Goal: Task Accomplishment & Management: Manage account settings

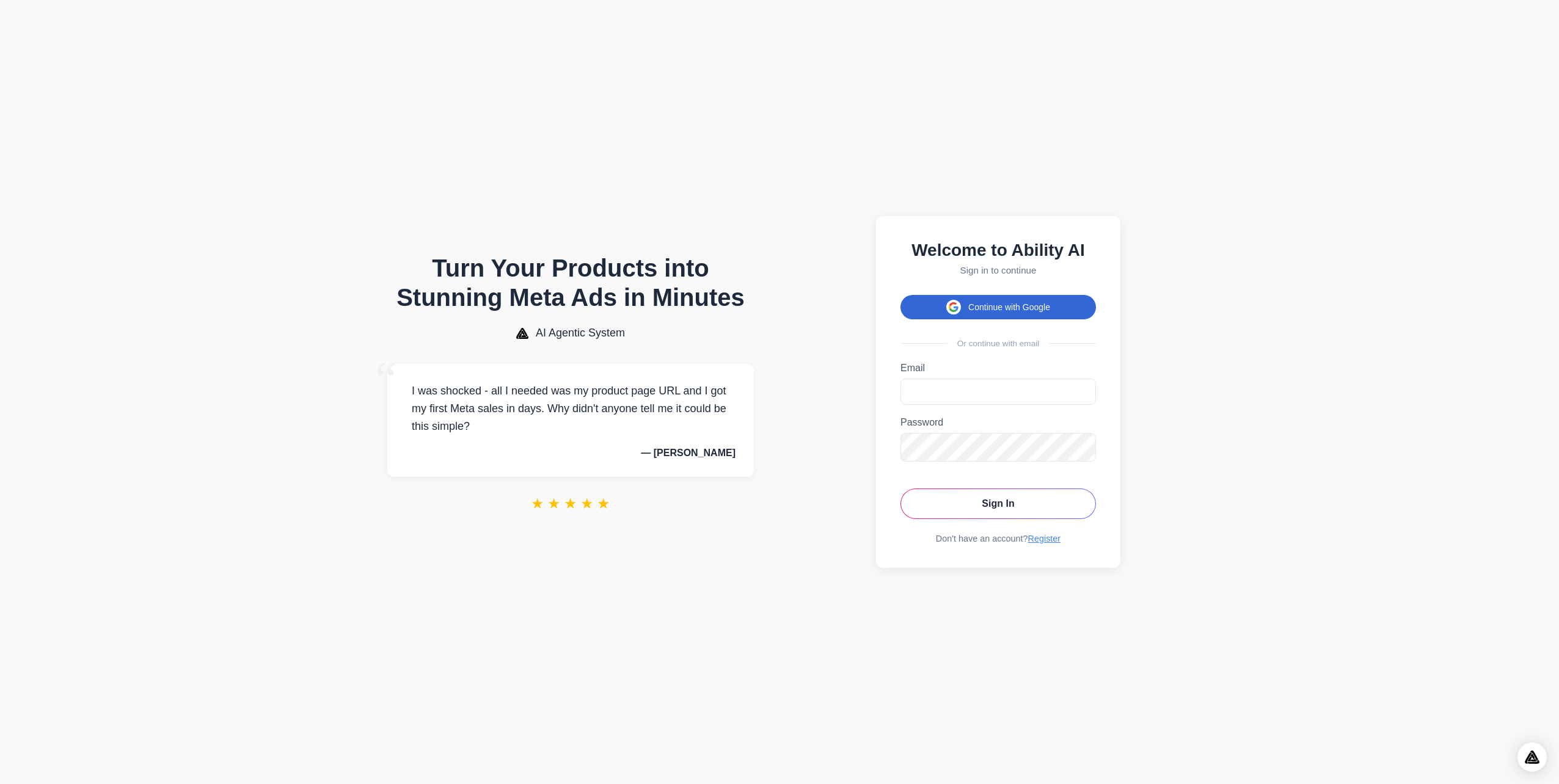
click at [1025, 296] on button "Continue with Google" at bounding box center [998, 307] width 196 height 24
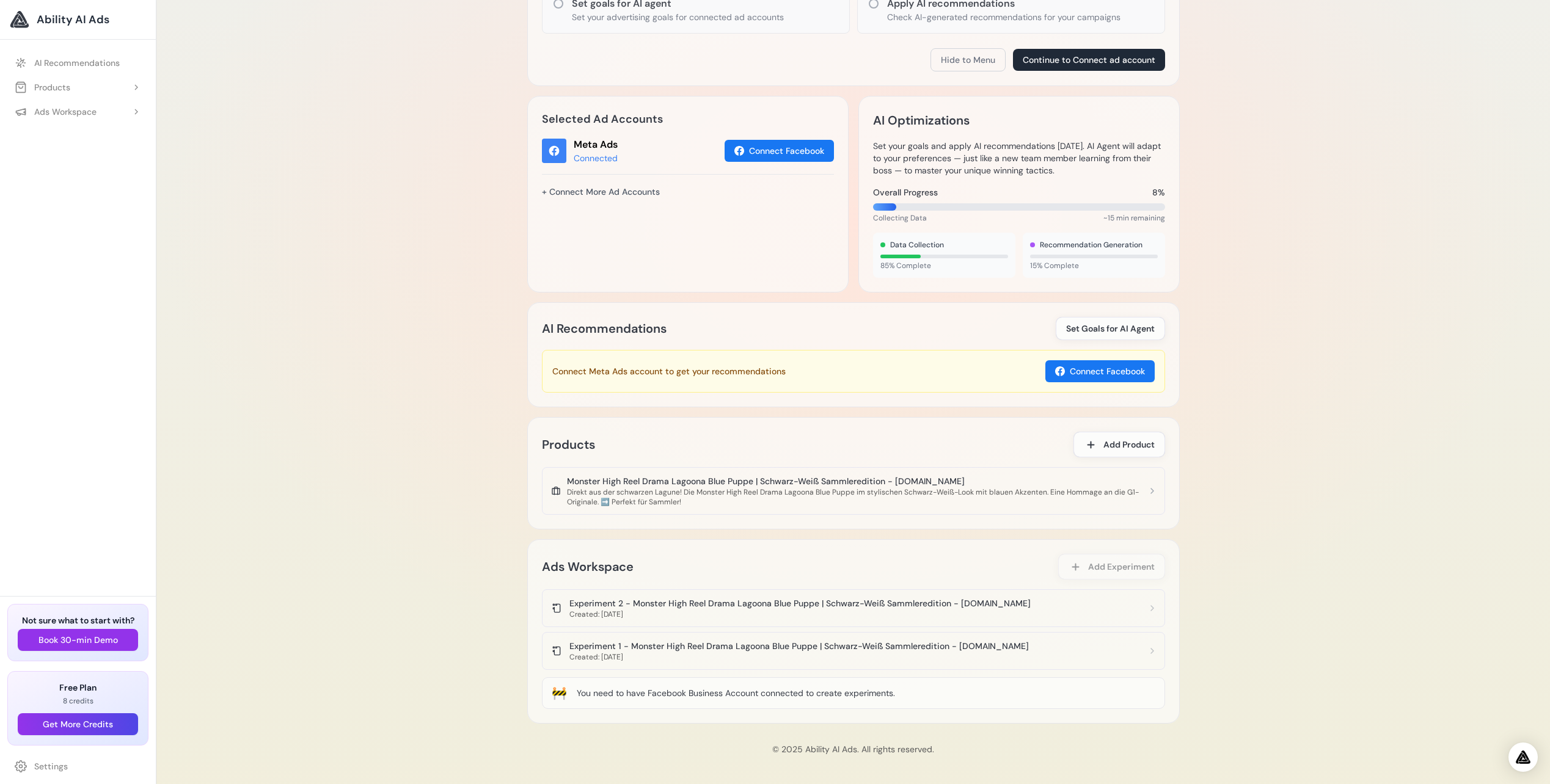
scroll to position [343, 0]
click at [715, 613] on div "Created: 2.10.2025" at bounding box center [800, 614] width 461 height 10
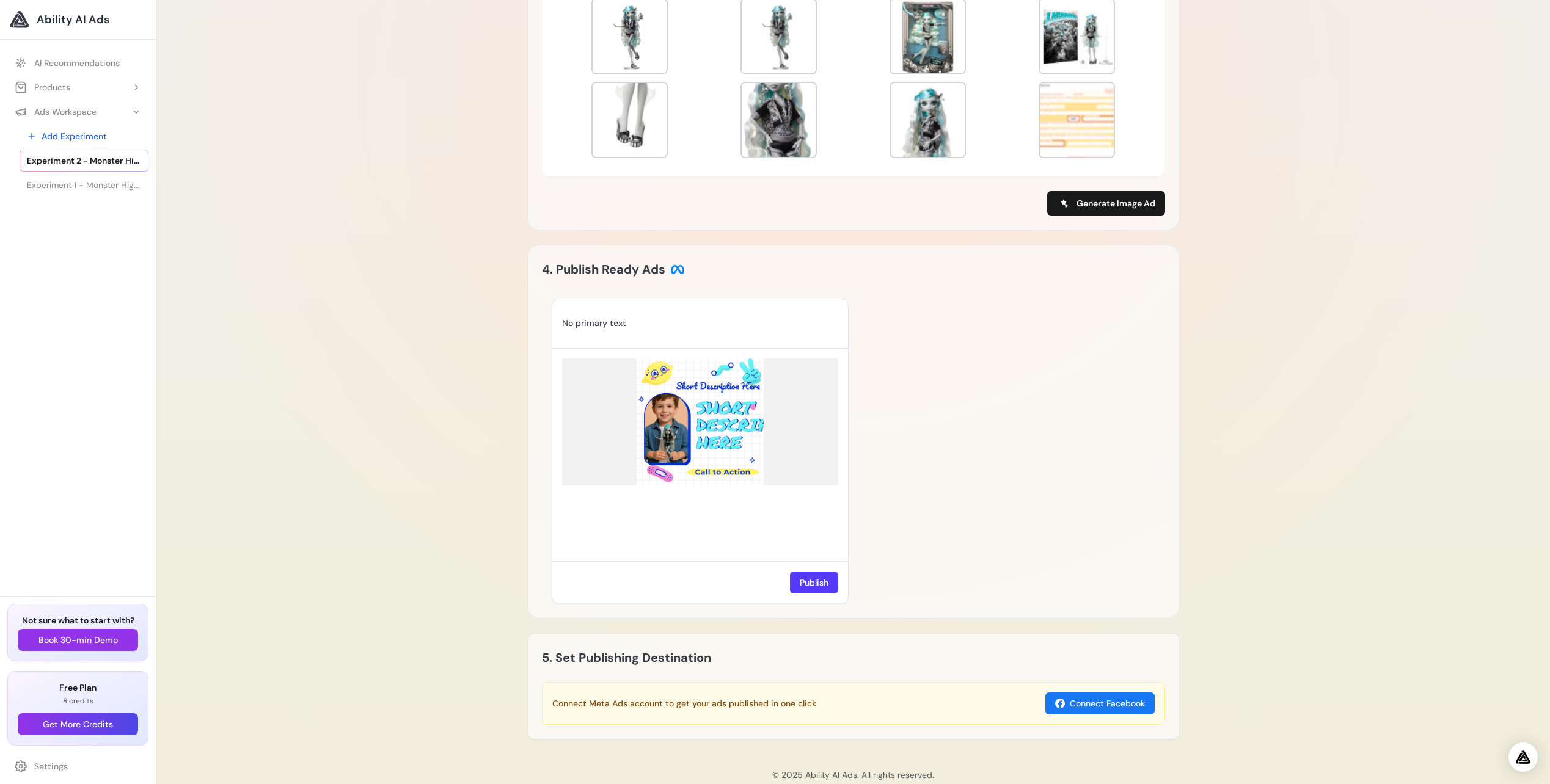
scroll to position [718, 0]
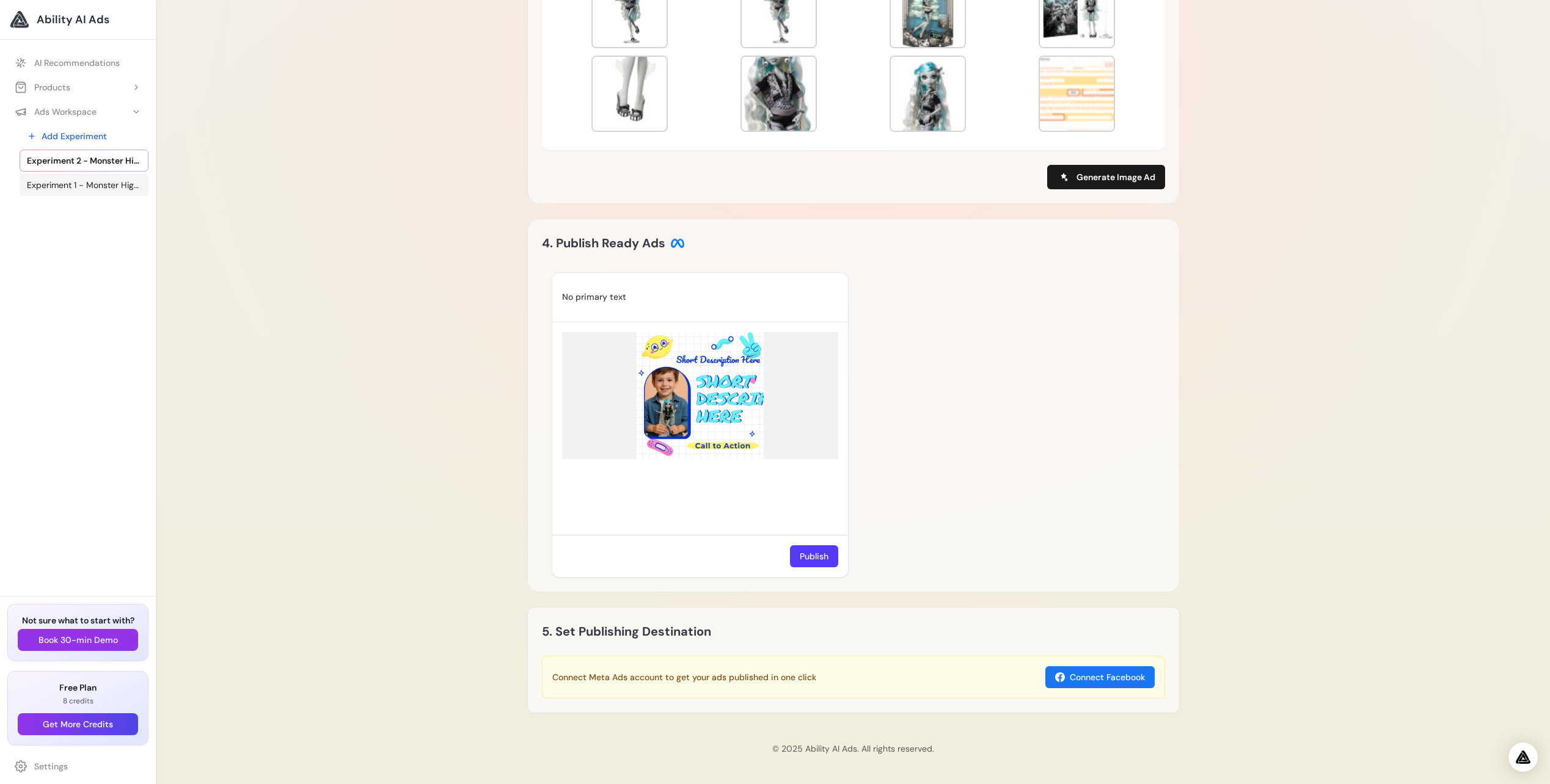
click at [73, 186] on span "Experiment 1 - Monster High Reel Drama Lagoona Blue [PERSON_NAME] | [PERSON_NAM…" at bounding box center [84, 185] width 114 height 12
click at [712, 406] on img at bounding box center [700, 396] width 276 height 127
click at [1089, 178] on span "Generate Image Ad" at bounding box center [1116, 177] width 79 height 12
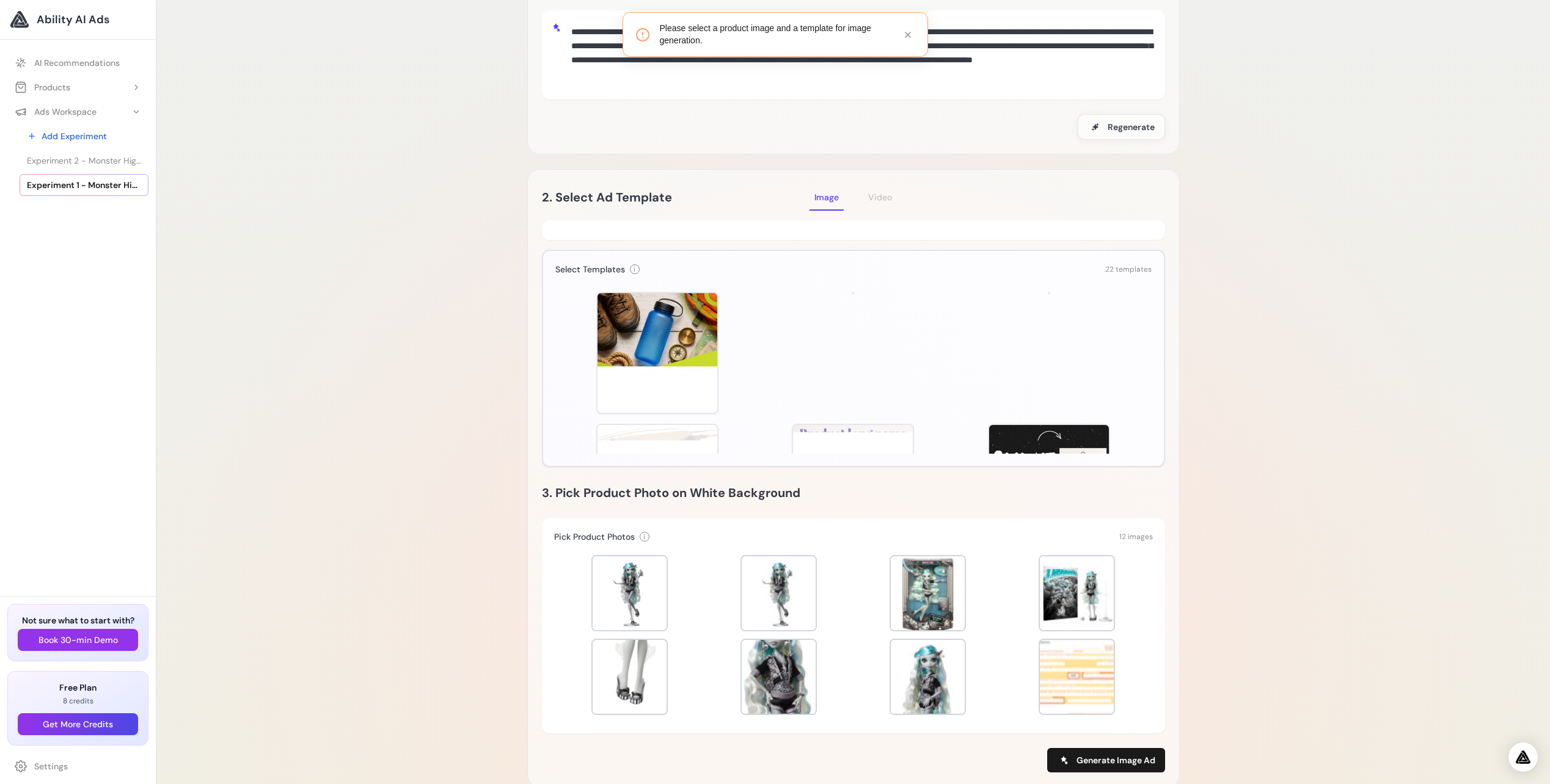
scroll to position [347, 0]
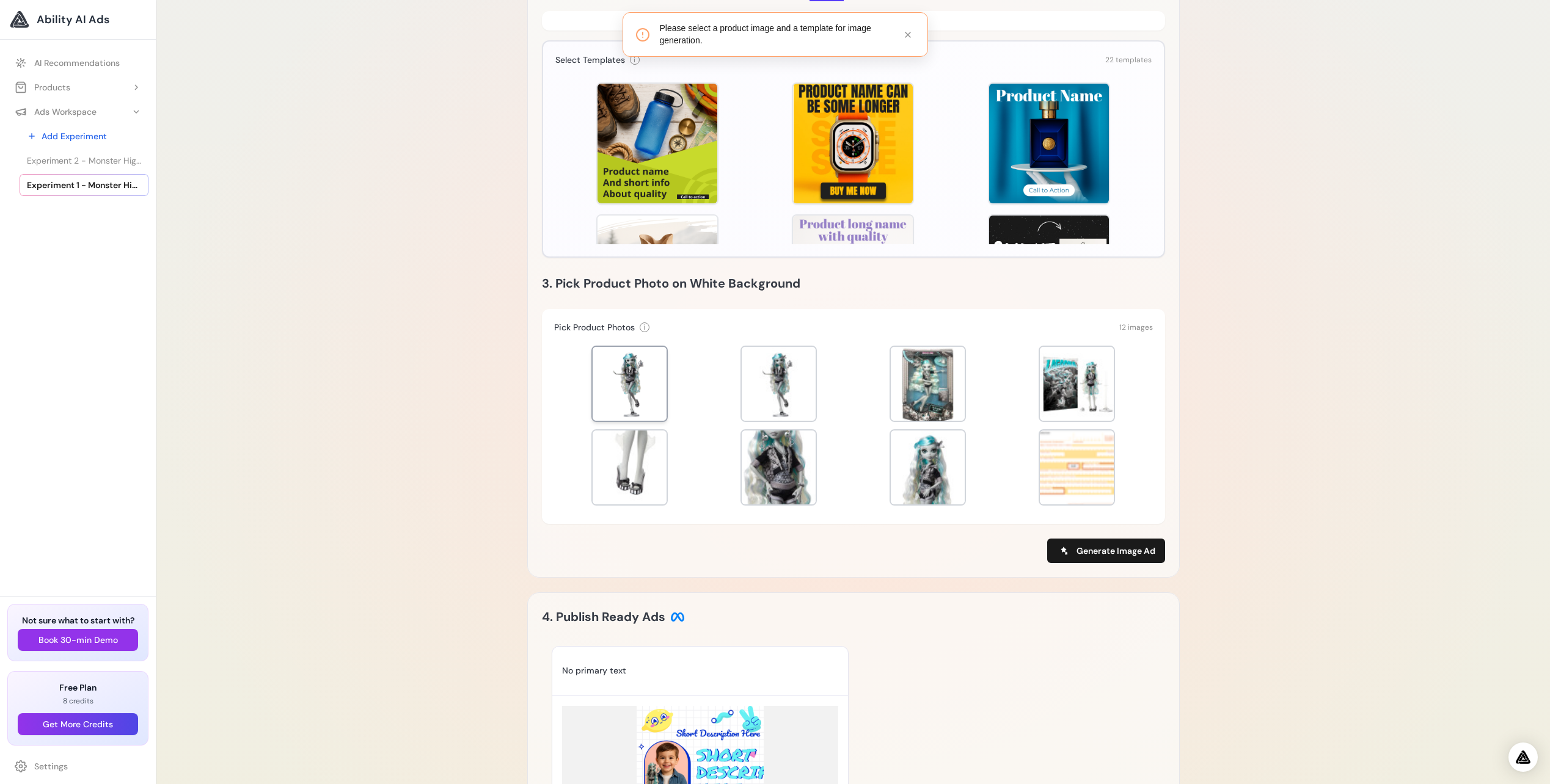
click at [634, 356] on div at bounding box center [629, 383] width 74 height 74
click at [1089, 554] on span "Generate Image Ad" at bounding box center [1116, 551] width 79 height 12
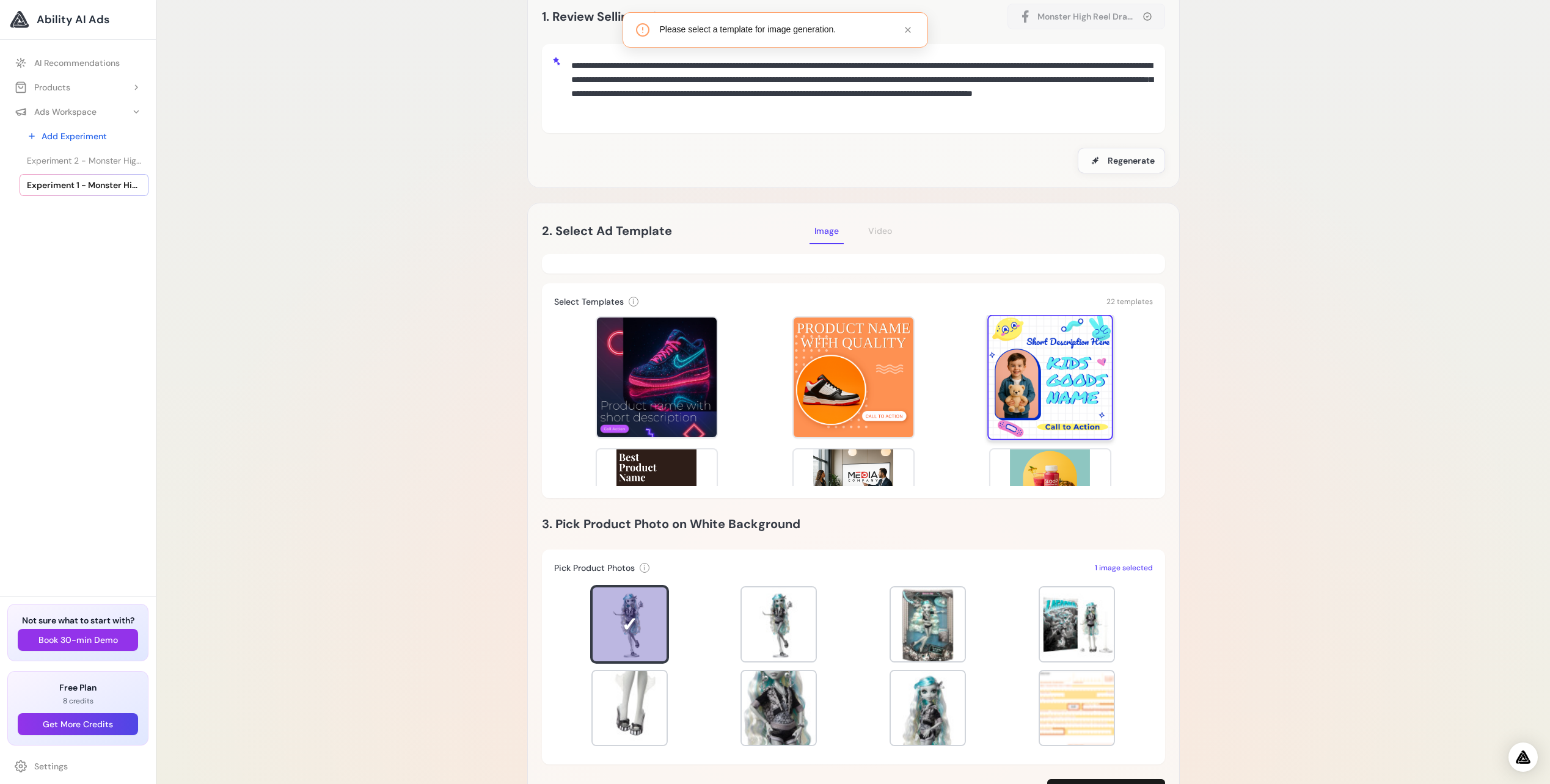
scroll to position [244, 0]
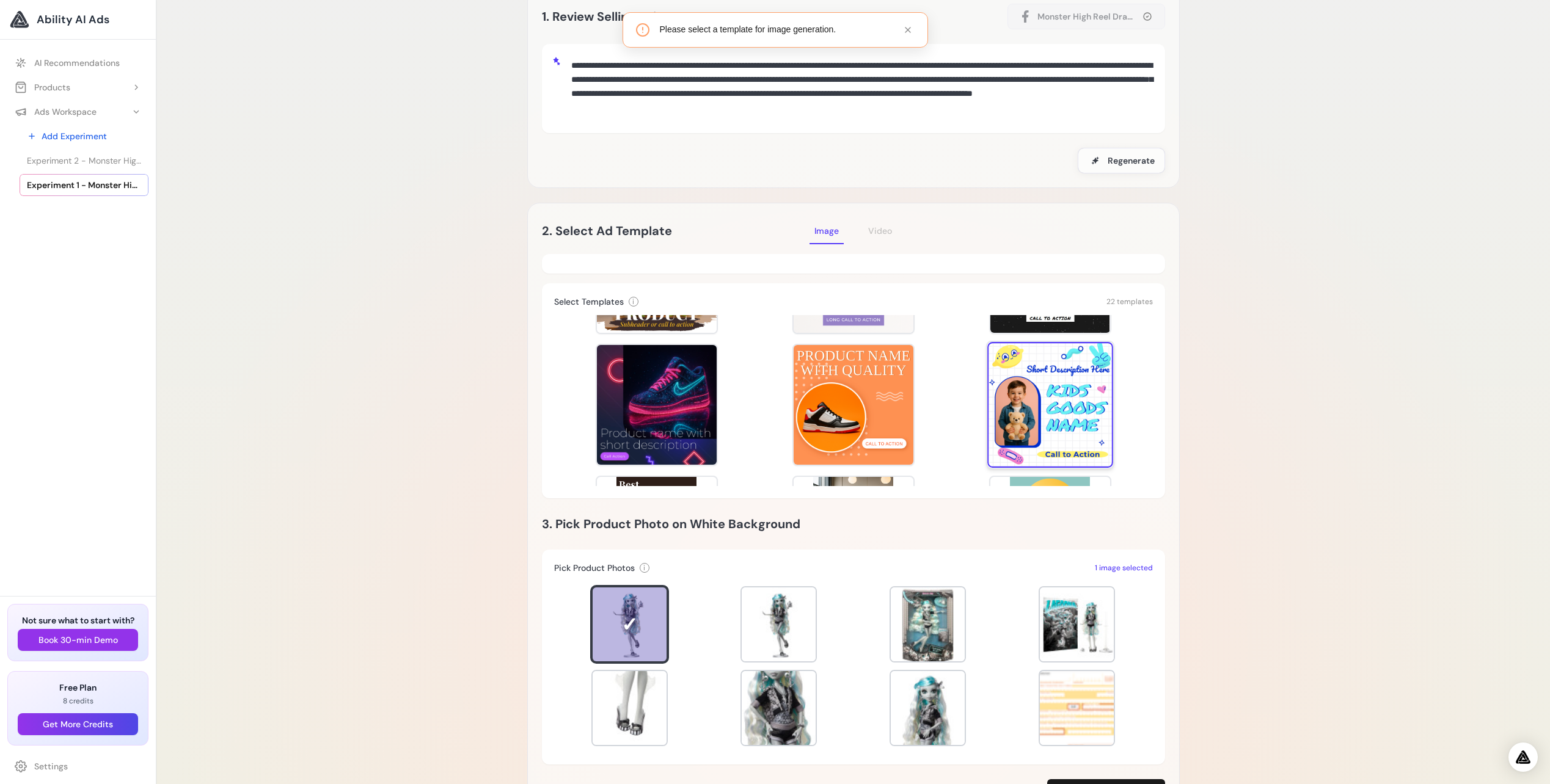
click at [1070, 376] on div at bounding box center [1050, 404] width 126 height 125
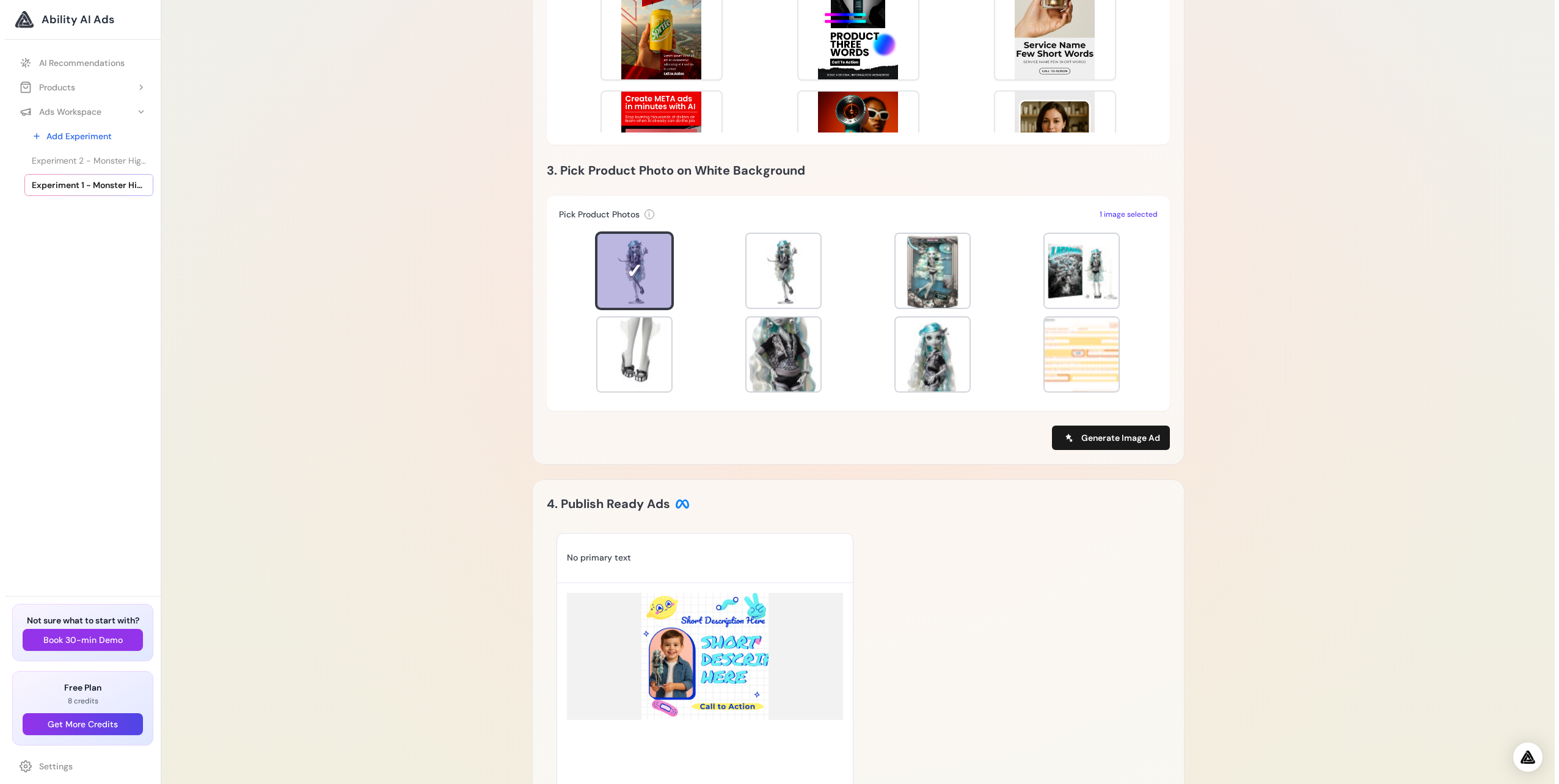
scroll to position [470, 0]
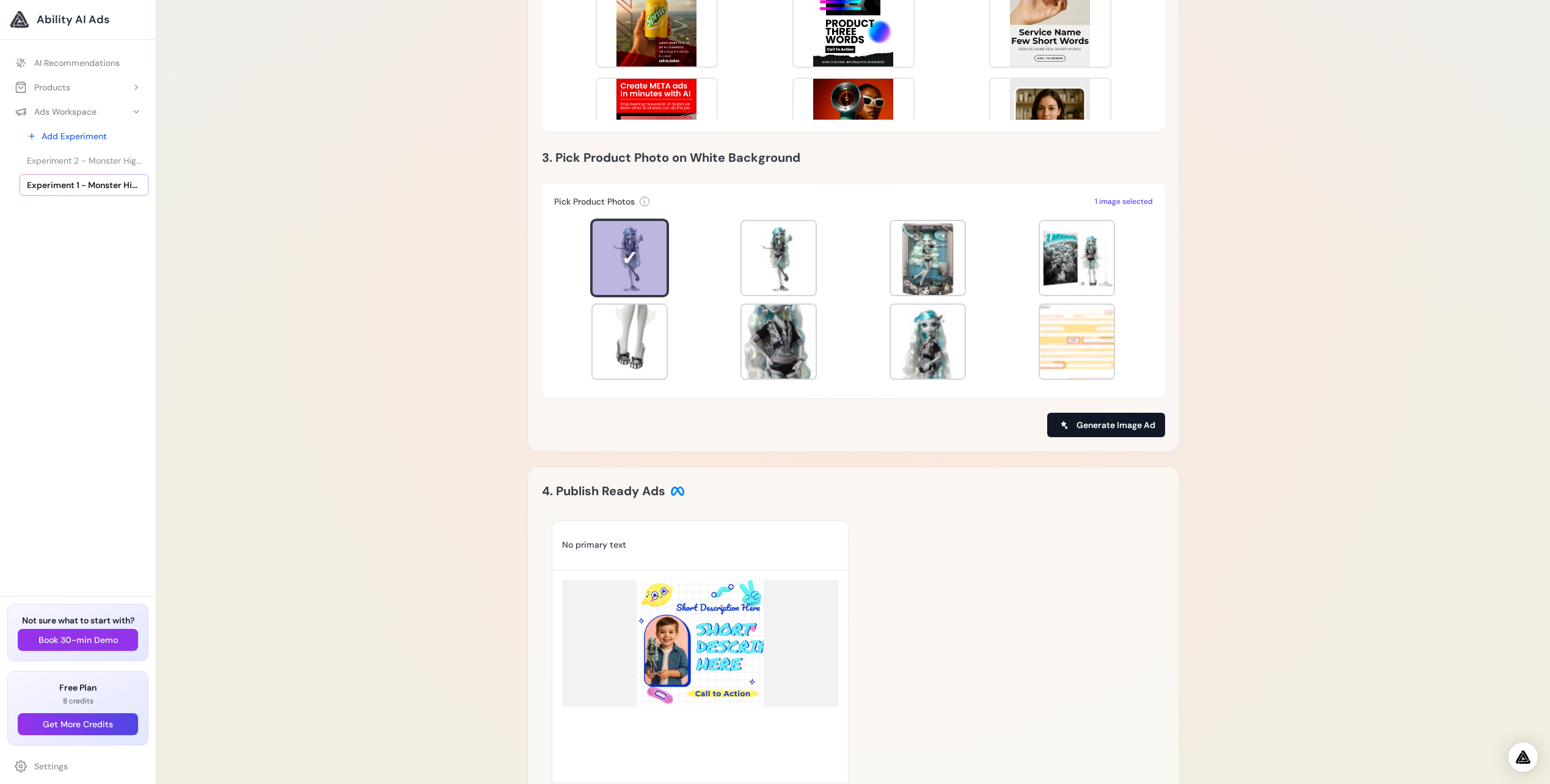
click at [1117, 428] on span "Generate Image Ad" at bounding box center [1116, 425] width 79 height 12
type input "**********"
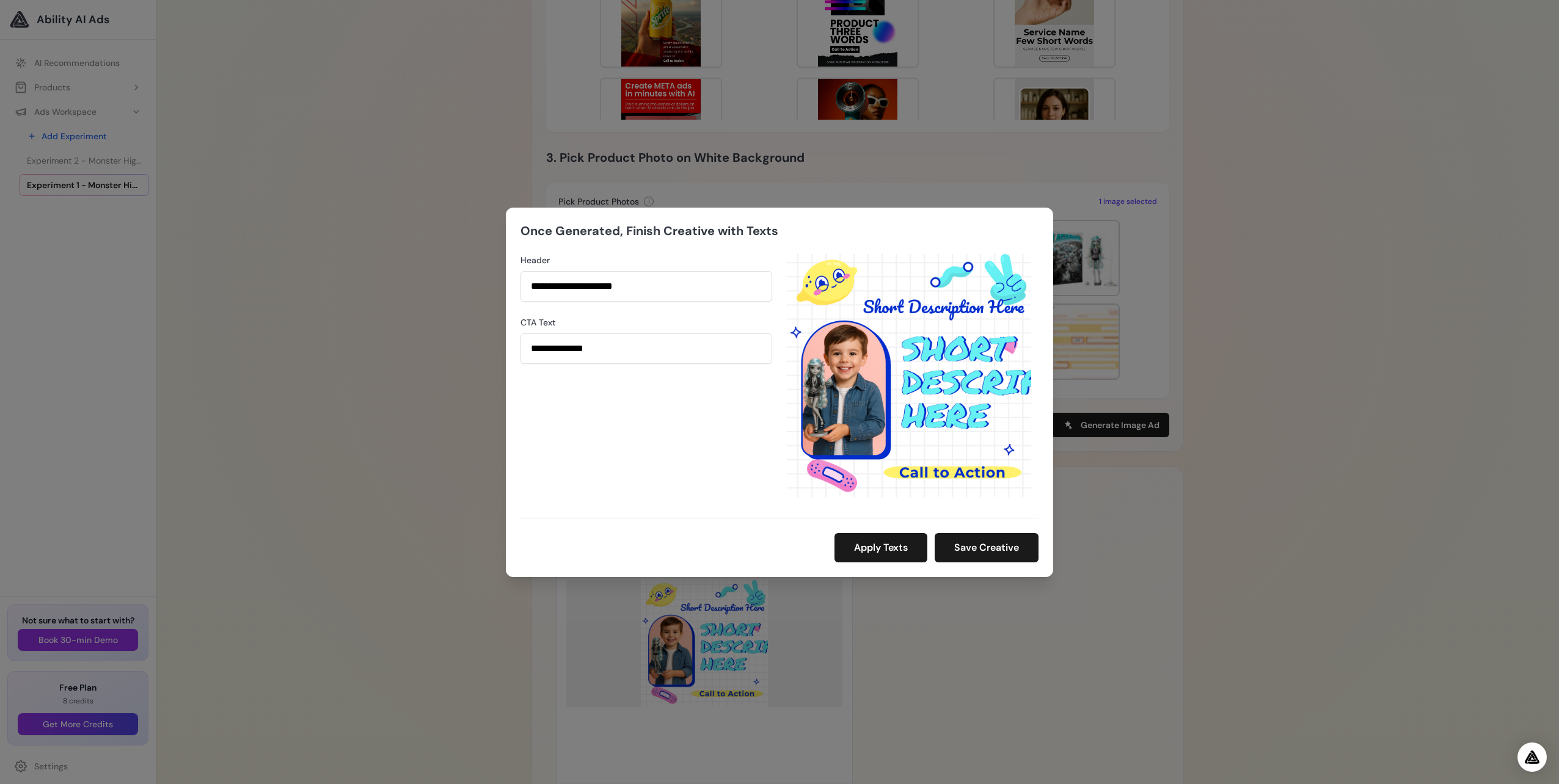
click at [1165, 257] on div "**********" at bounding box center [780, 392] width 1559 height 784
click at [876, 548] on button "Apply Texts" at bounding box center [881, 547] width 93 height 29
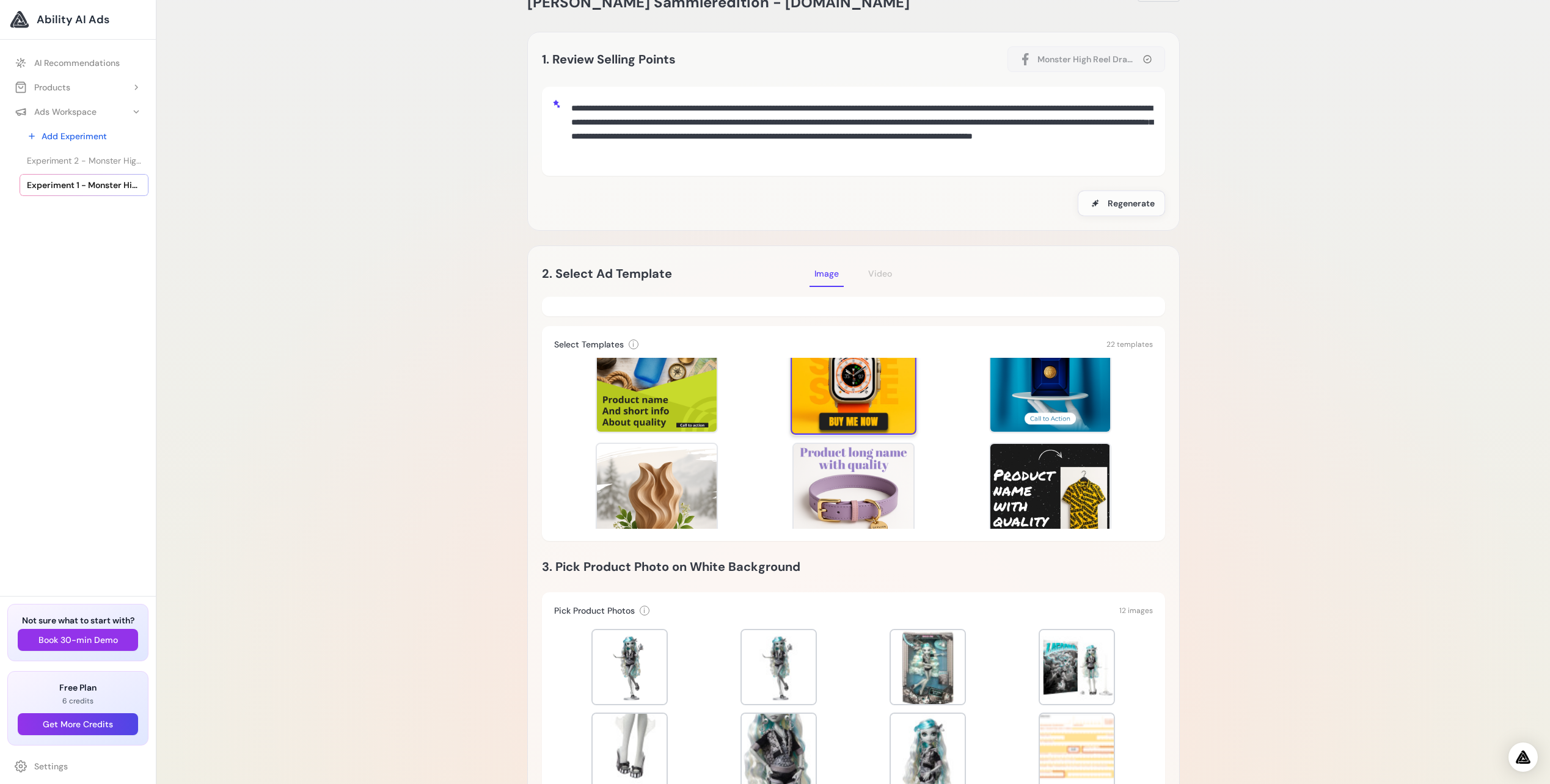
scroll to position [61, 0]
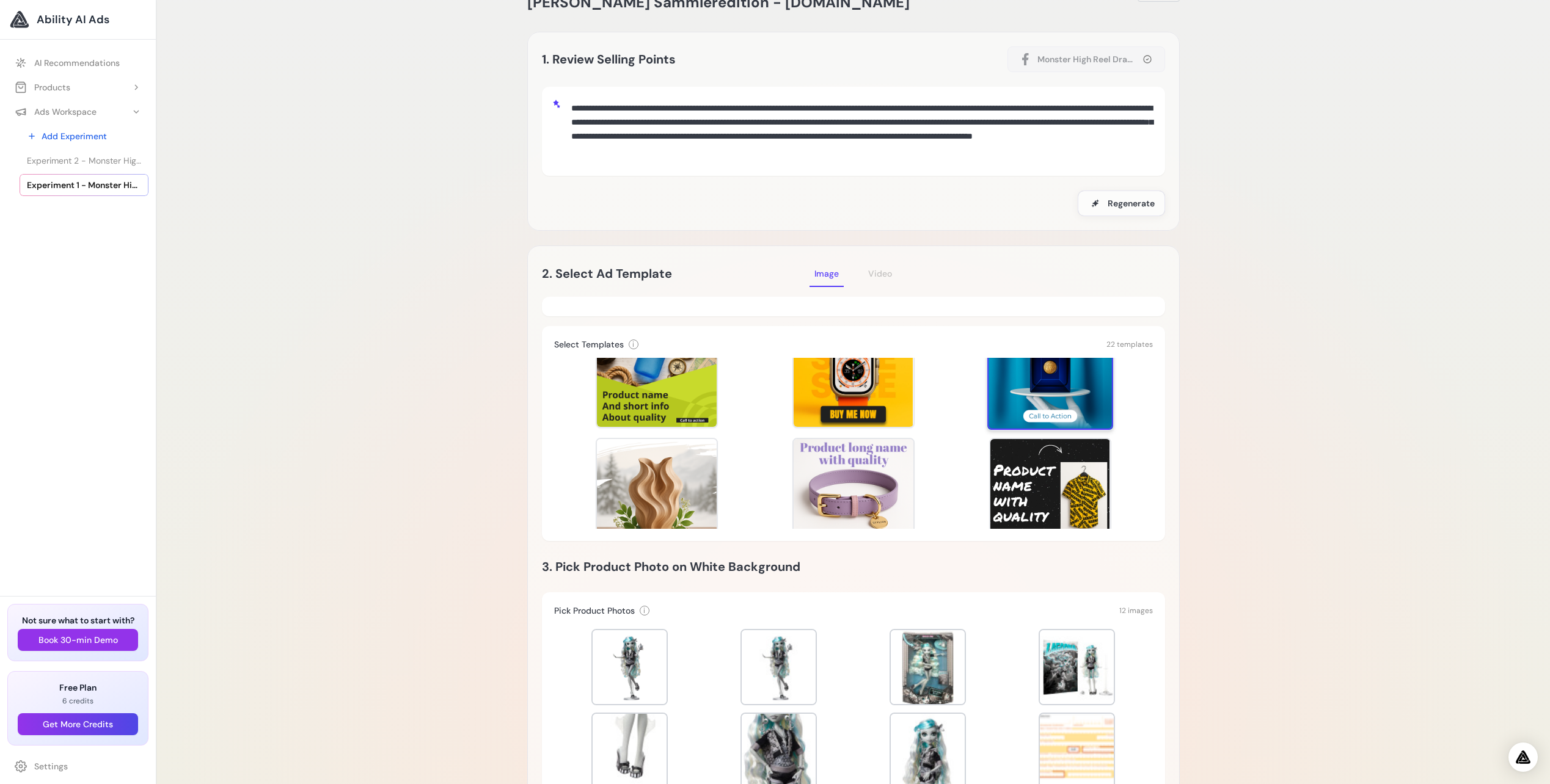
click at [1042, 393] on div at bounding box center [1050, 367] width 126 height 125
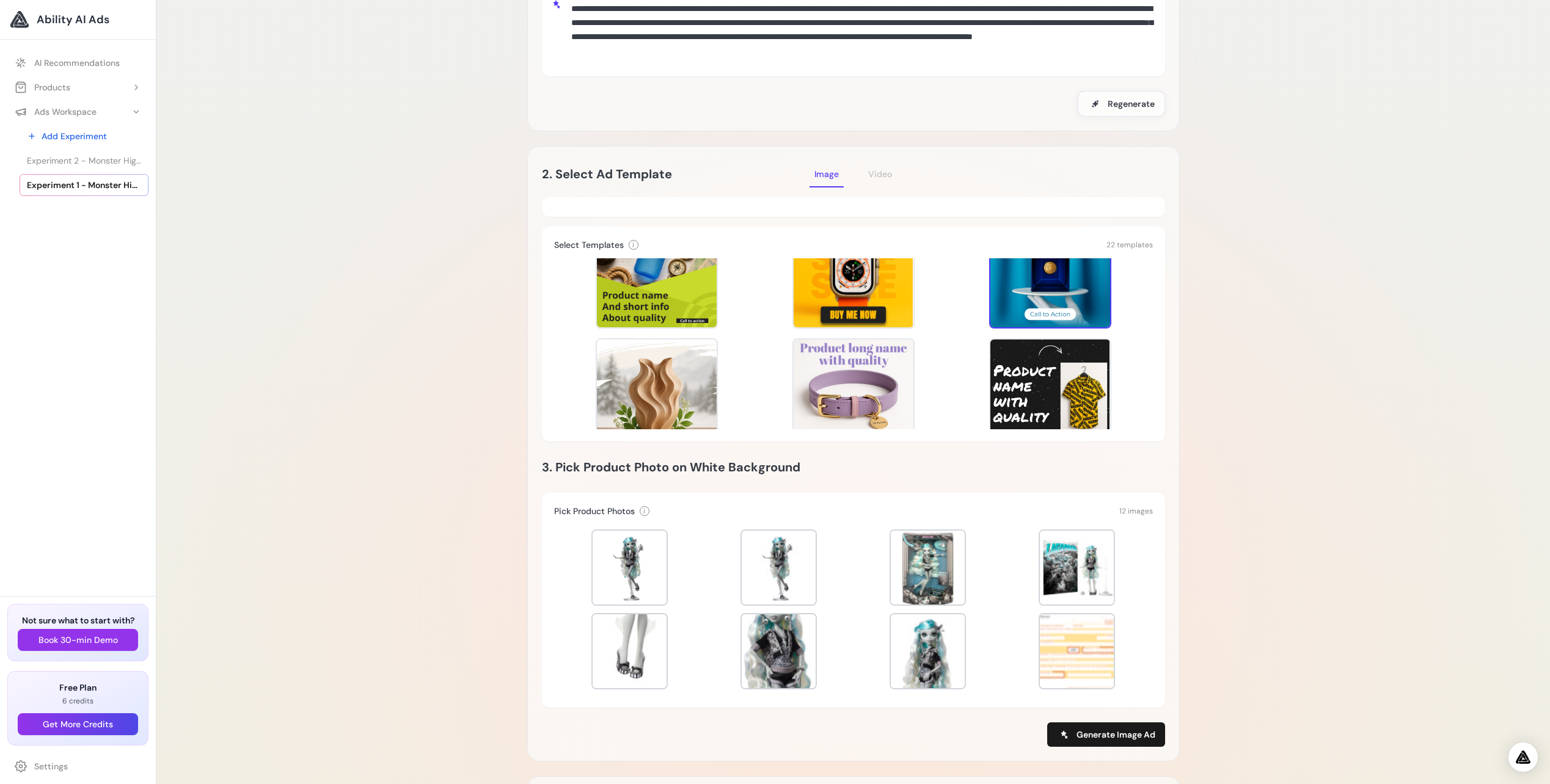
scroll to position [244, 0]
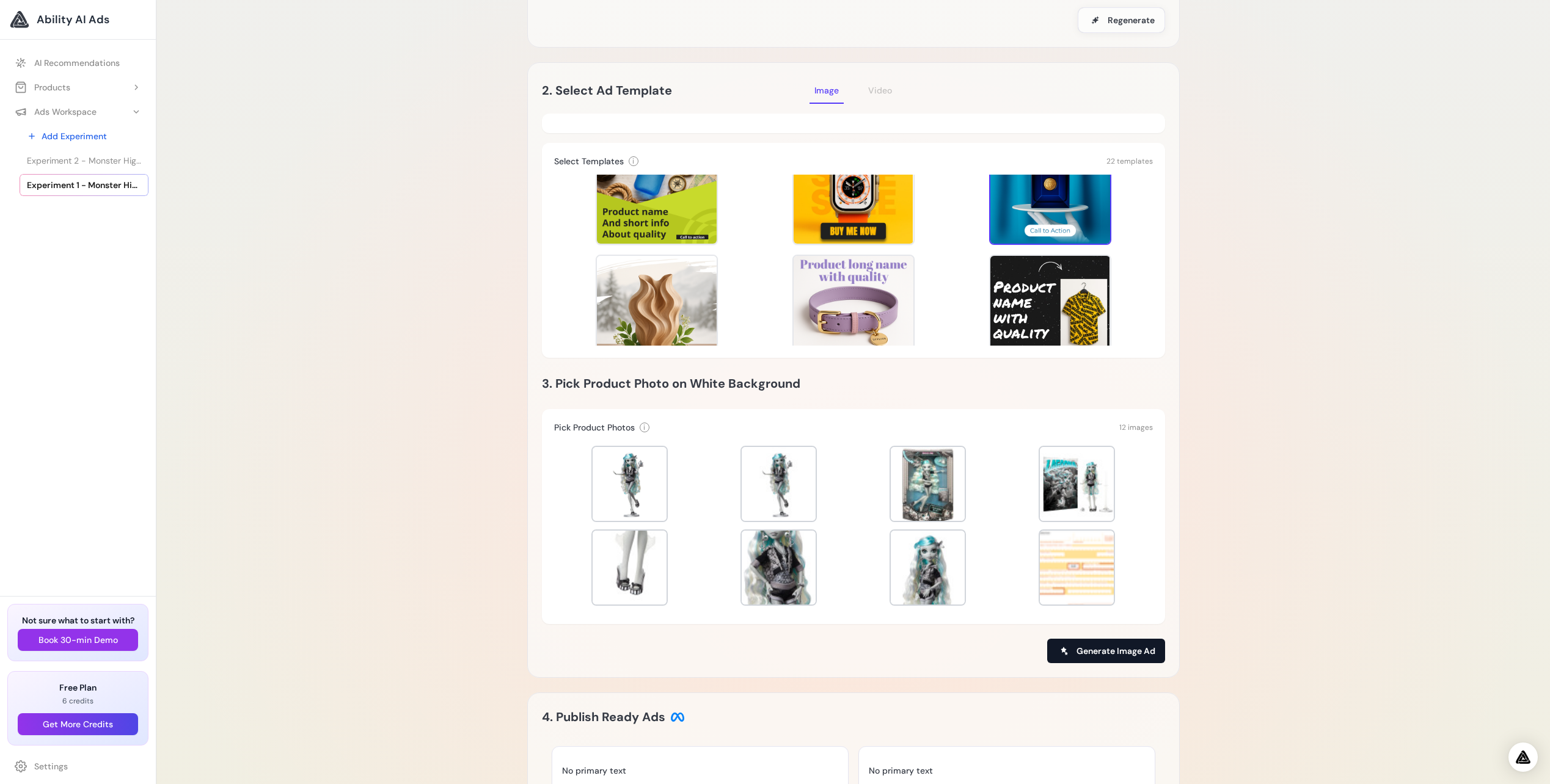
click at [1107, 648] on span "Generate Image Ad" at bounding box center [1116, 651] width 79 height 12
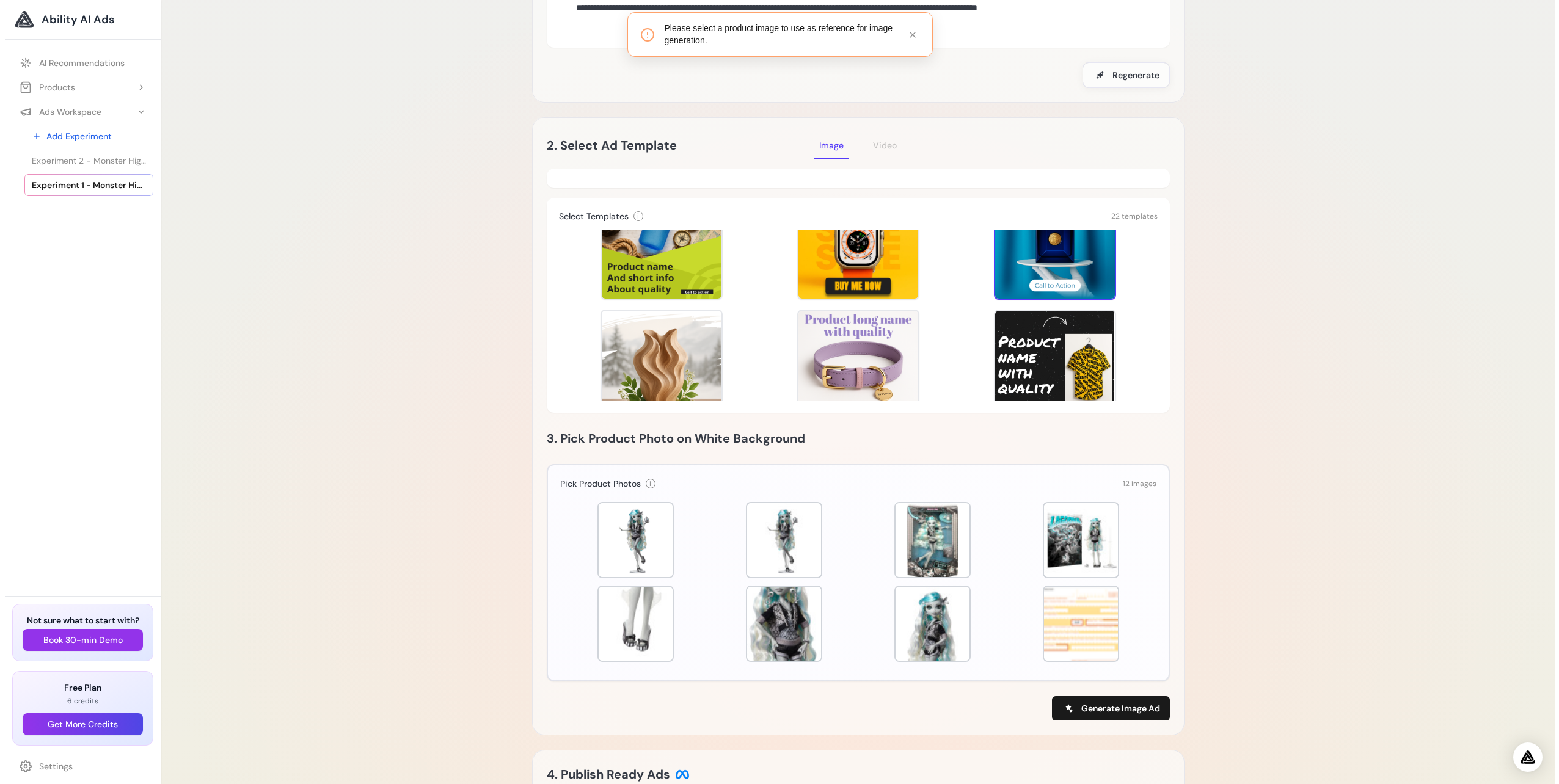
scroll to position [186, 0]
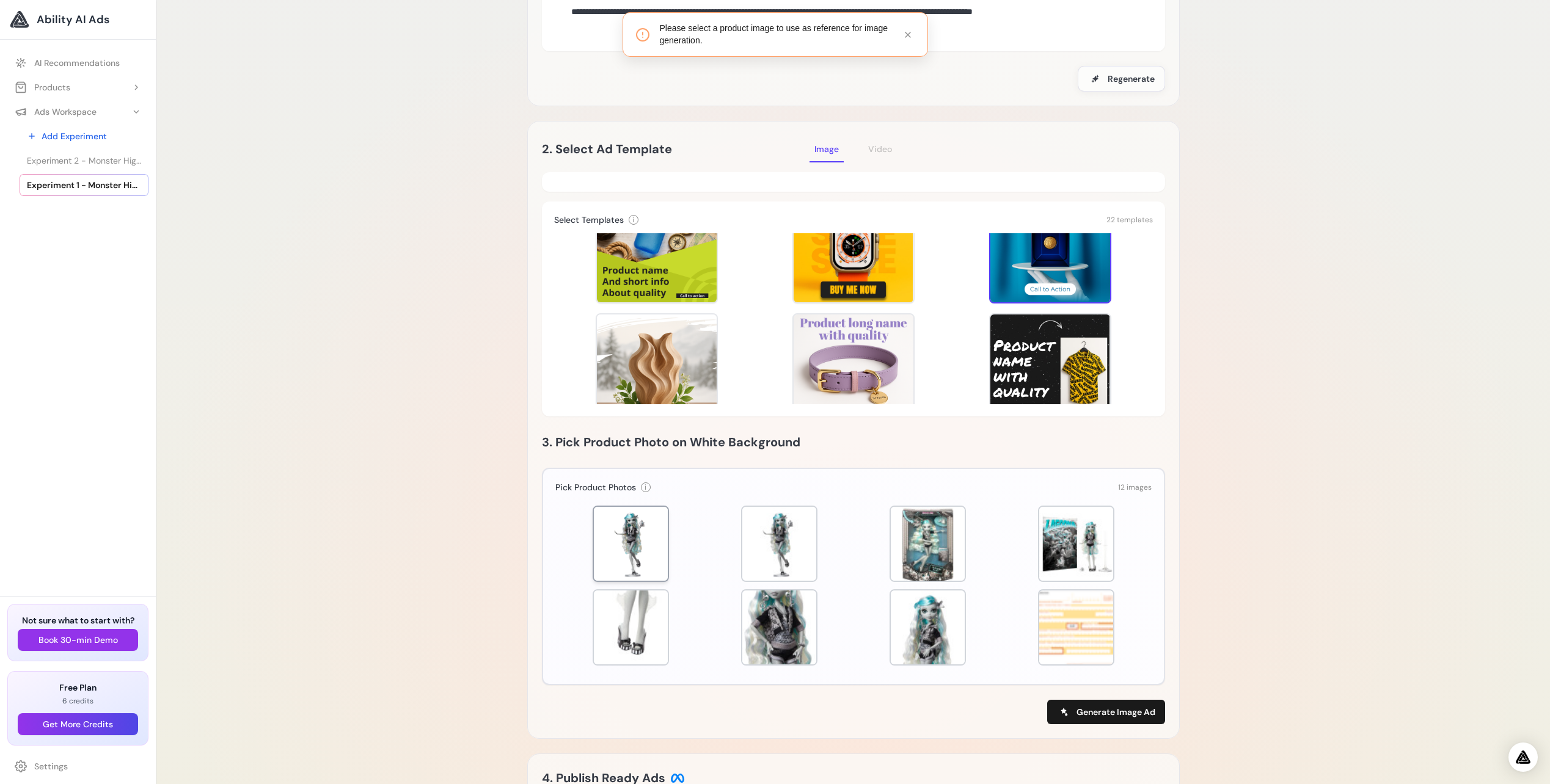
click at [639, 537] on div at bounding box center [630, 544] width 74 height 74
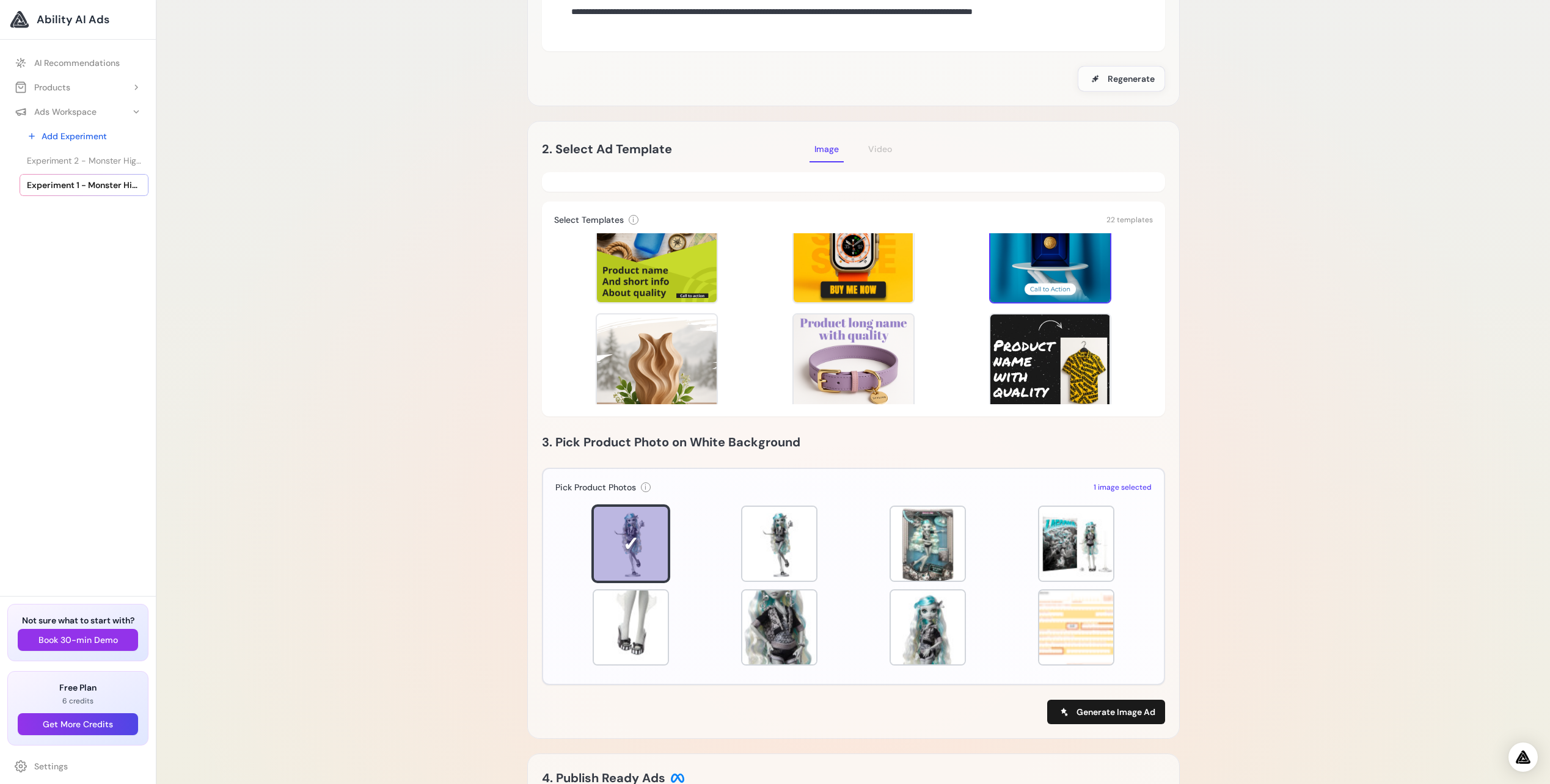
drag, startPoint x: 1089, startPoint y: 708, endPoint x: 883, endPoint y: 635, distance: 218.6
click at [891, 644] on div "Photorealistic Select Templates i Select one template to use for image generati…" at bounding box center [853, 448] width 623 height 552
click at [933, 538] on div at bounding box center [927, 542] width 74 height 74
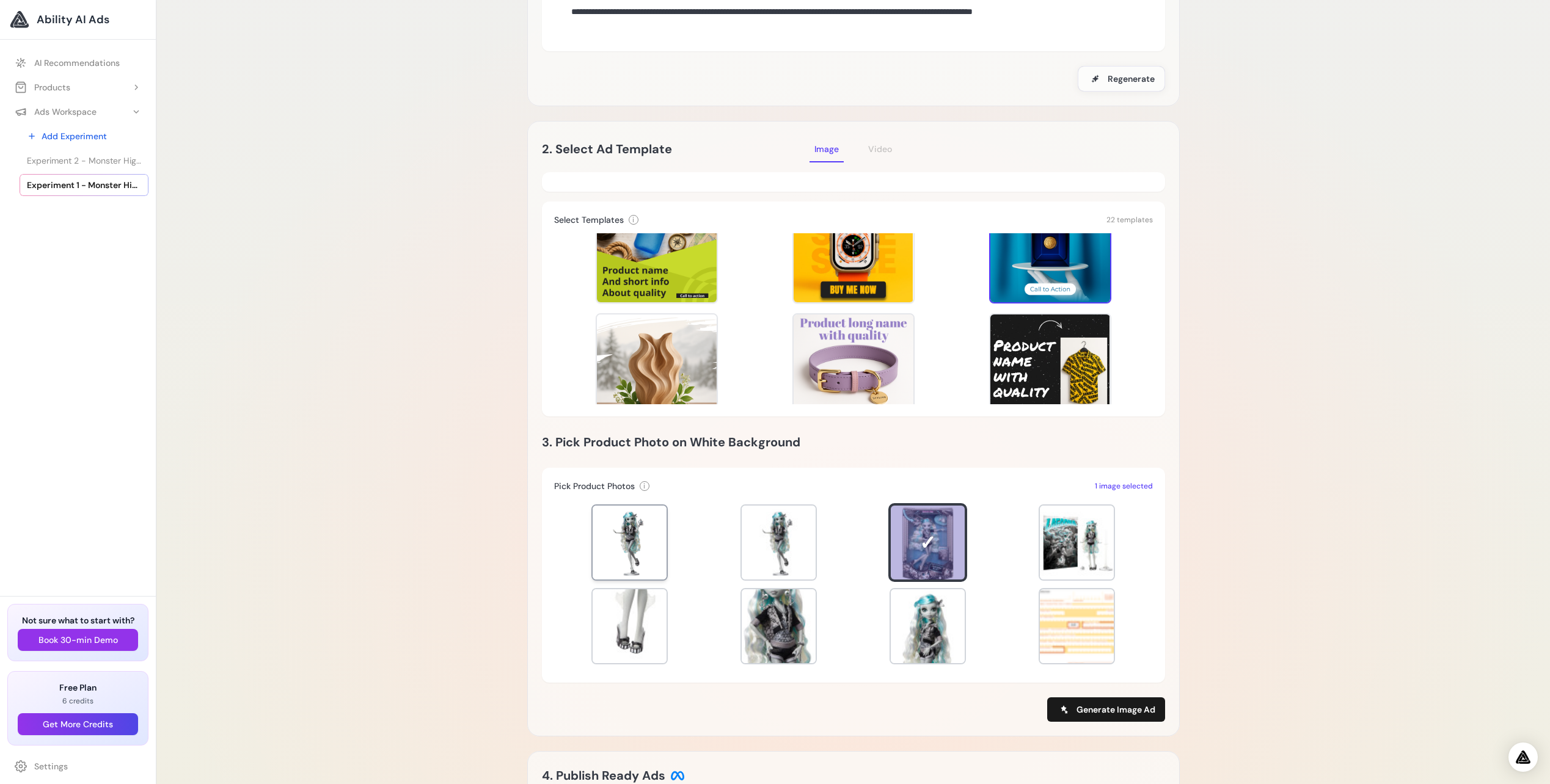
click at [645, 532] on div at bounding box center [629, 542] width 74 height 74
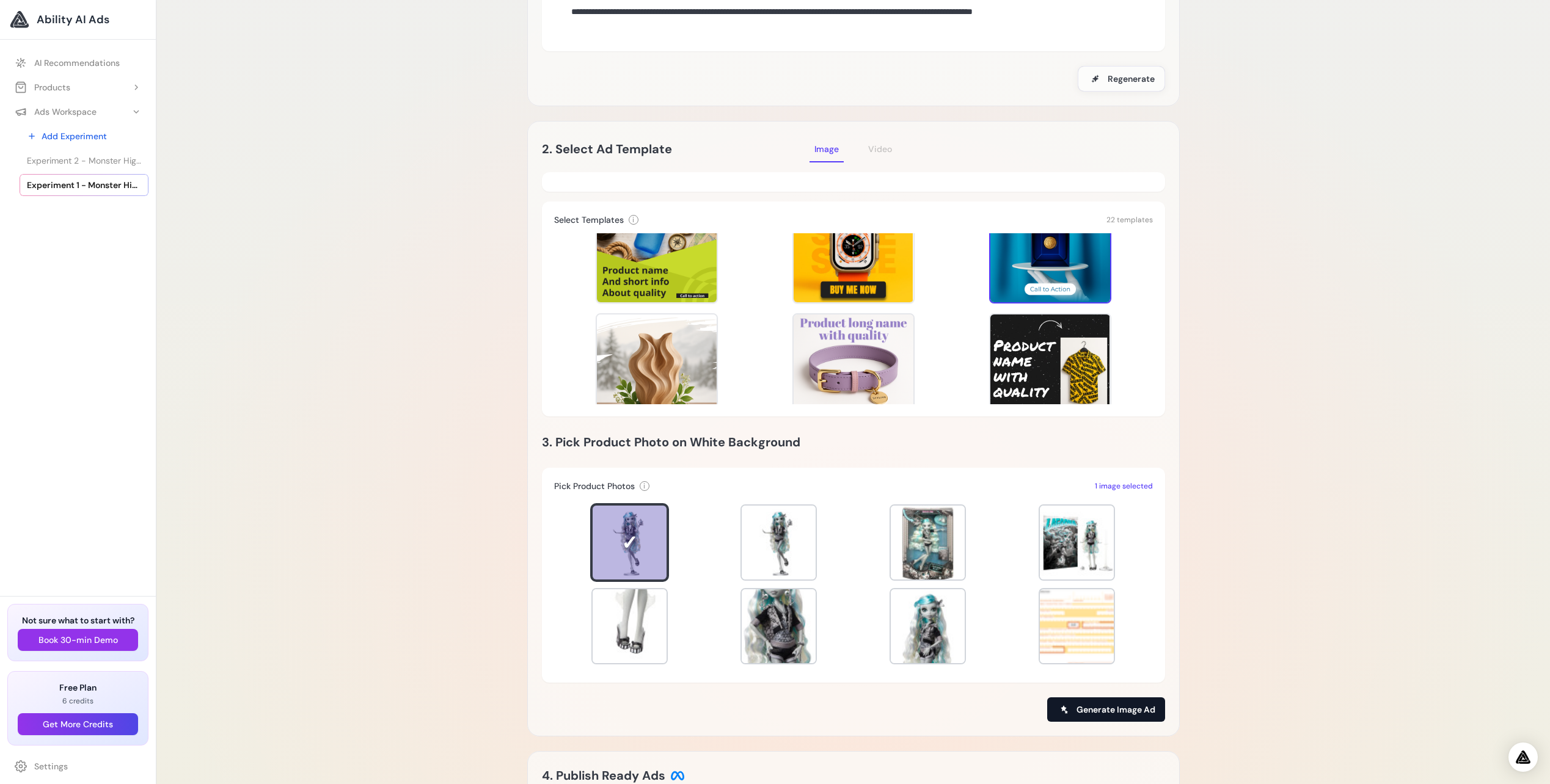
click at [1062, 708] on icon at bounding box center [1063, 708] width 6 height 6
type input "**********"
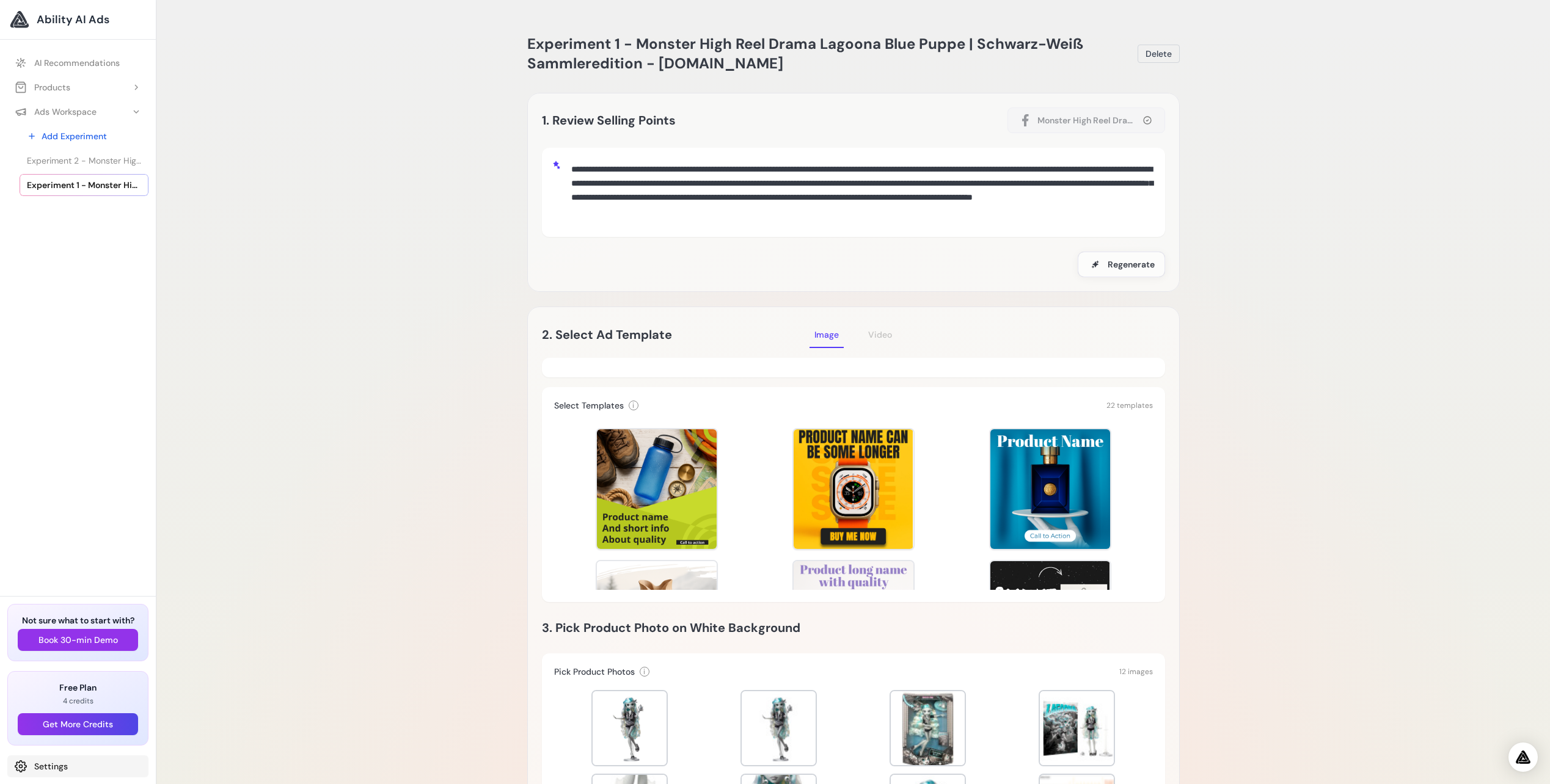
click at [48, 767] on link "Settings" at bounding box center [78, 766] width 141 height 22
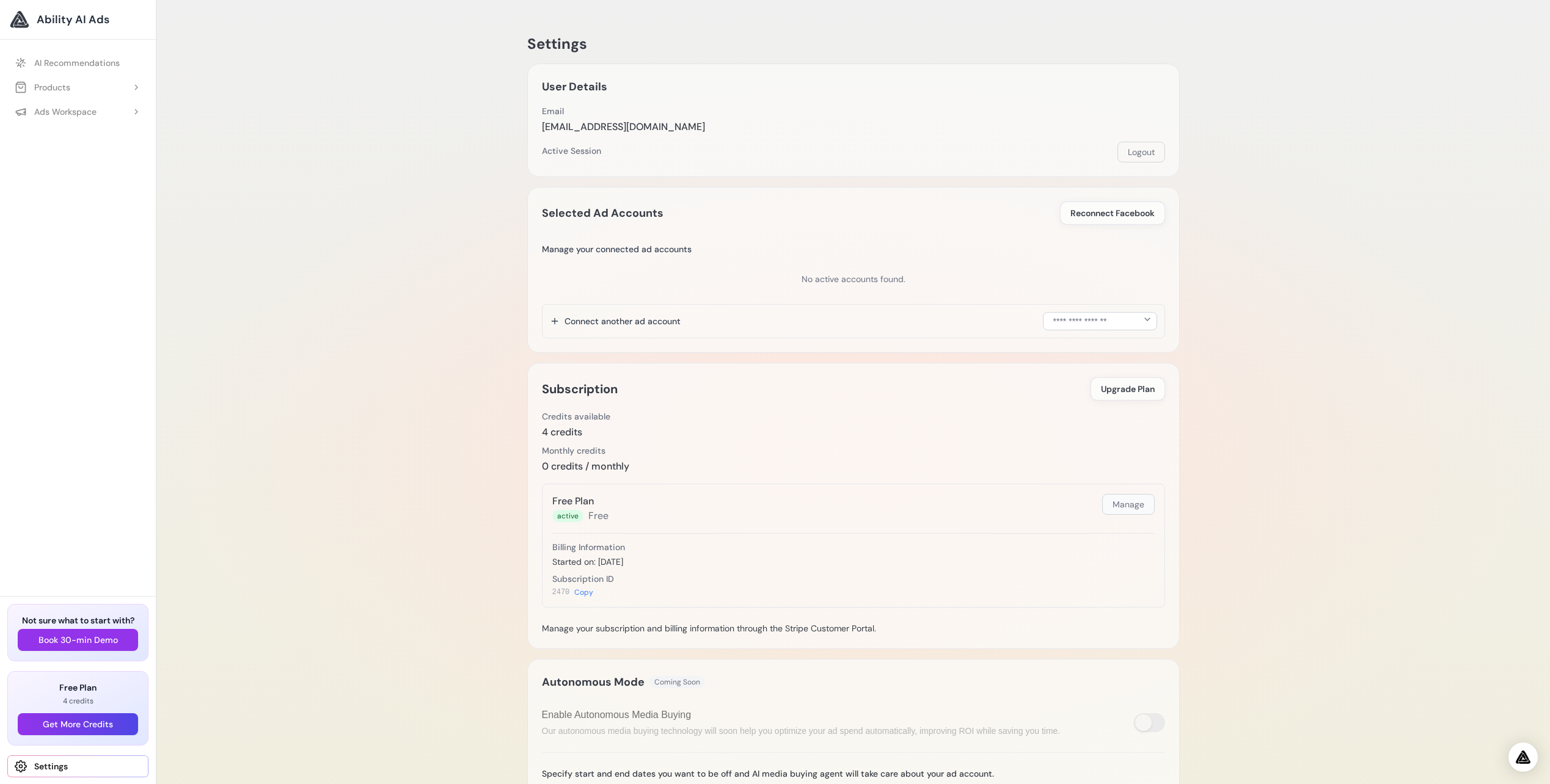
click at [1125, 503] on button "Manage" at bounding box center [1128, 504] width 53 height 21
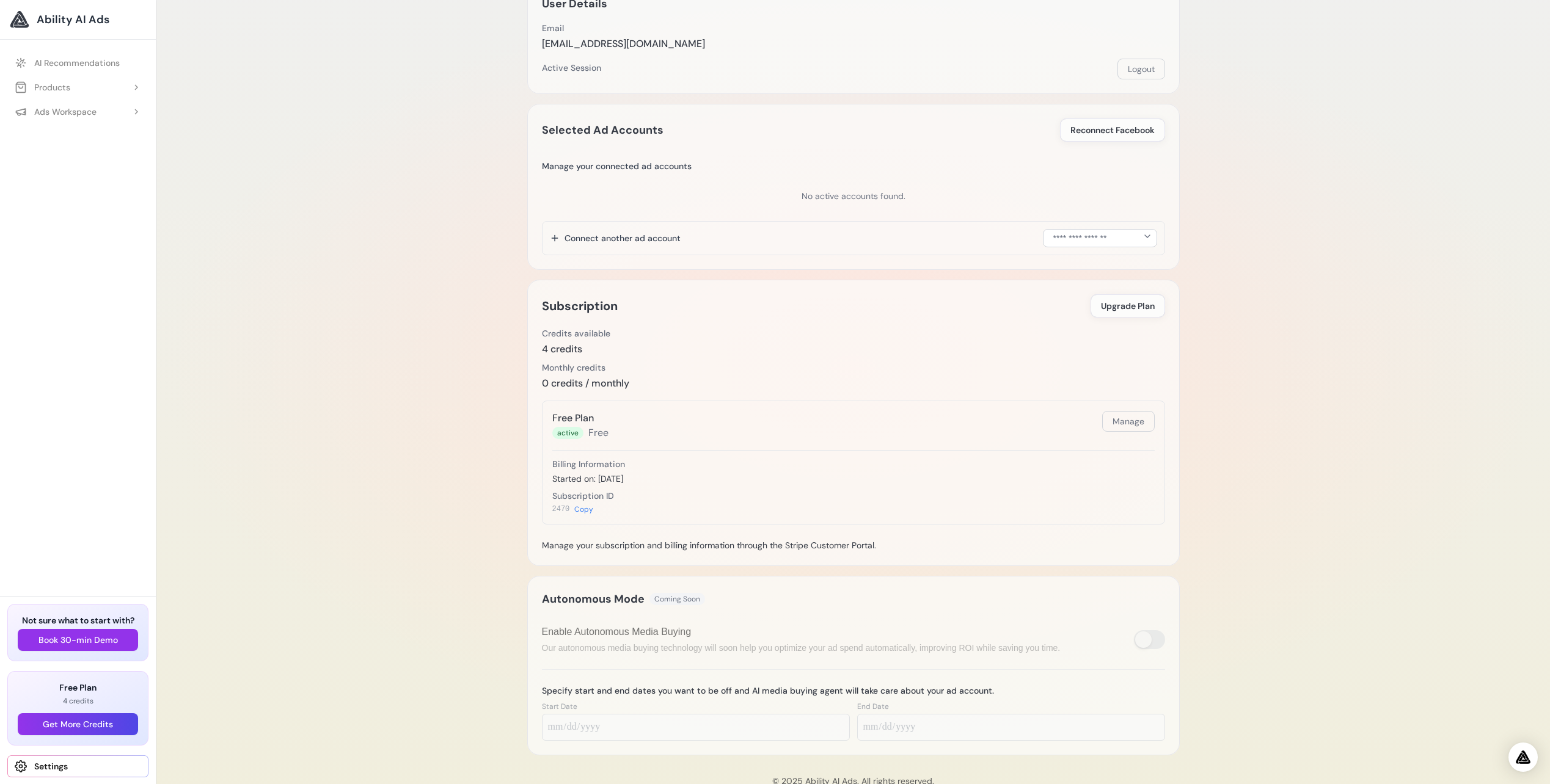
scroll to position [116, 0]
